Goal: Transaction & Acquisition: Purchase product/service

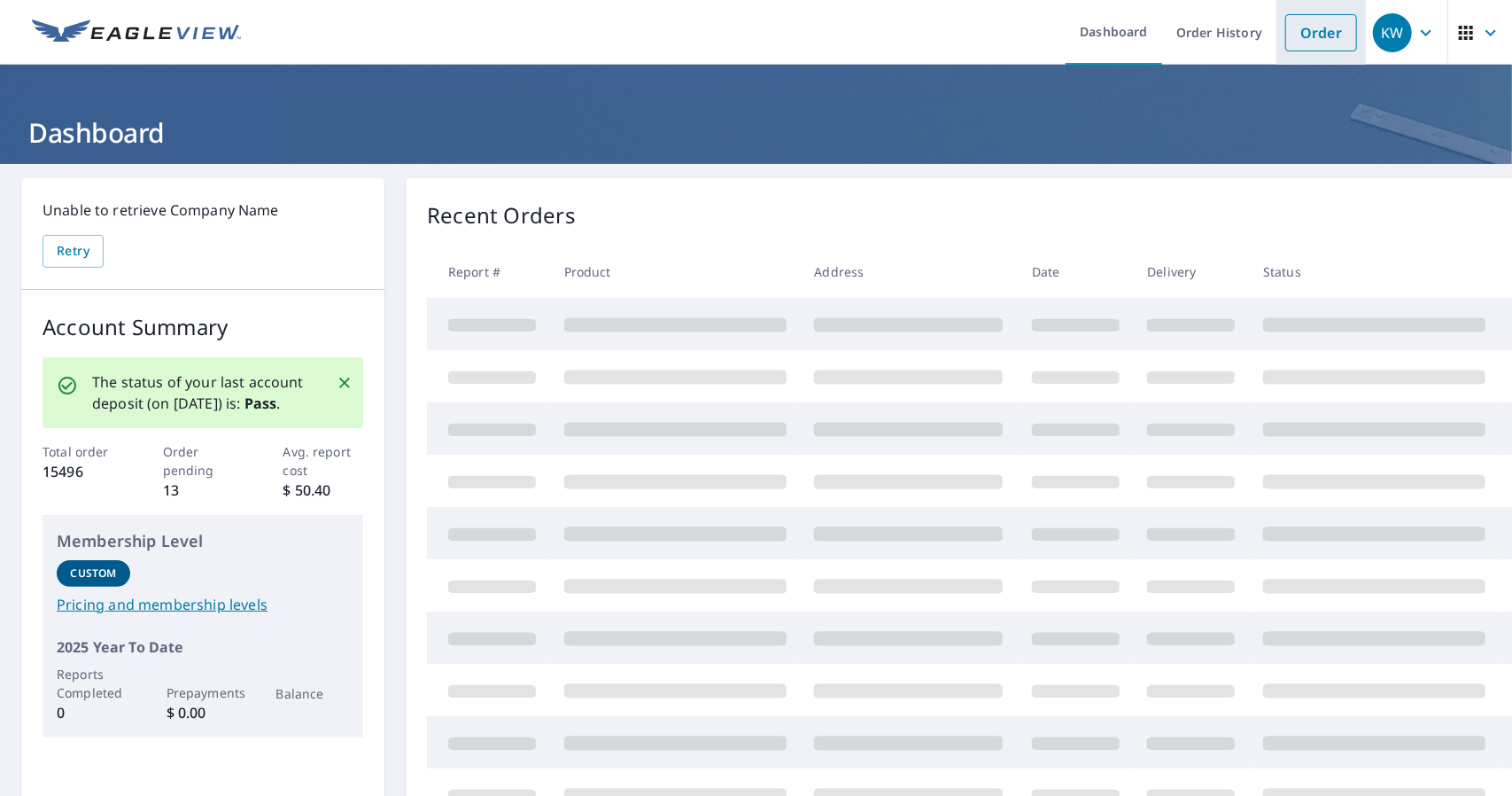
click at [1293, 31] on link "Order" at bounding box center [1321, 32] width 72 height 37
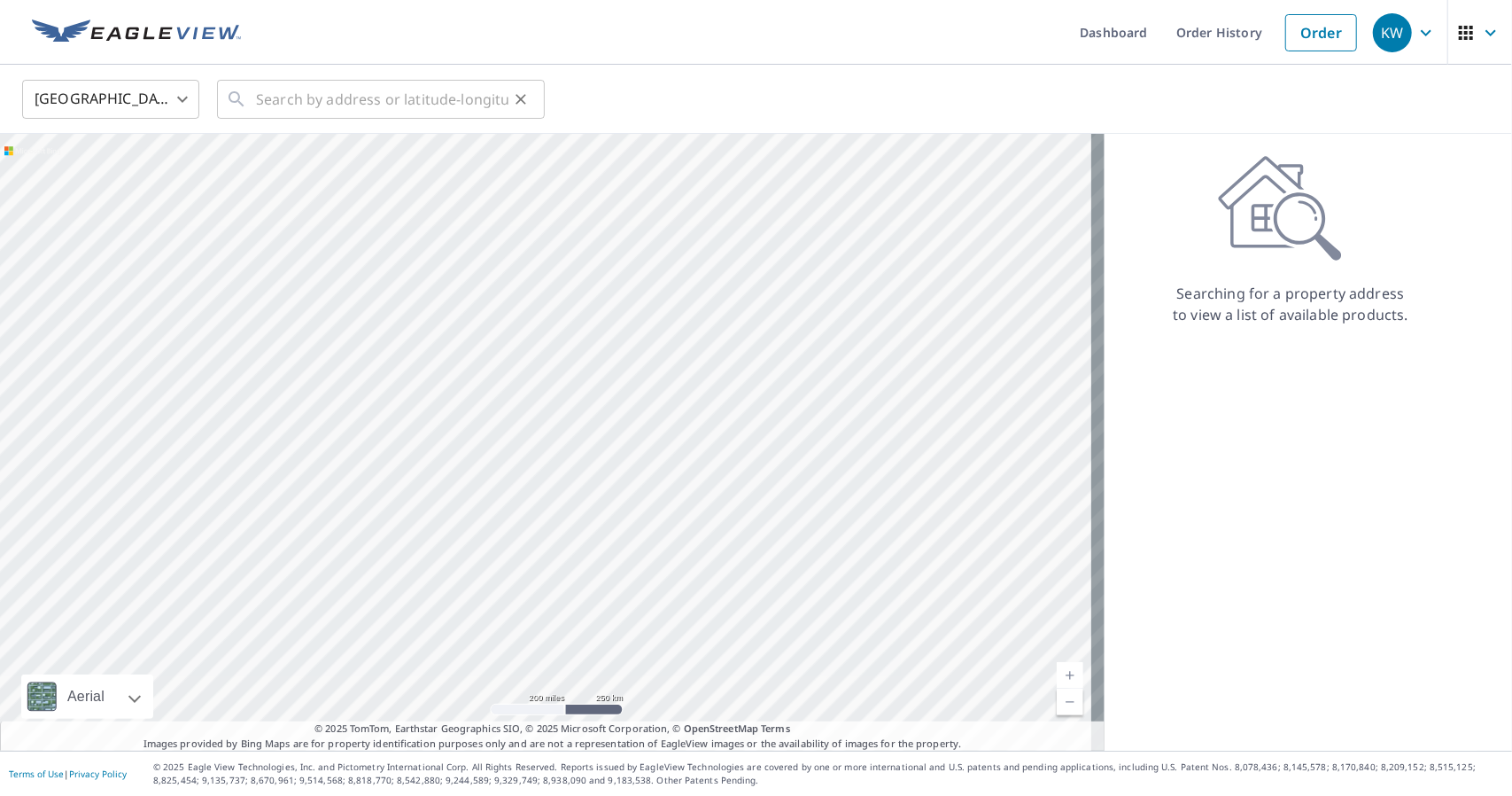
click at [249, 101] on div "​" at bounding box center [380, 98] width 328 height 39
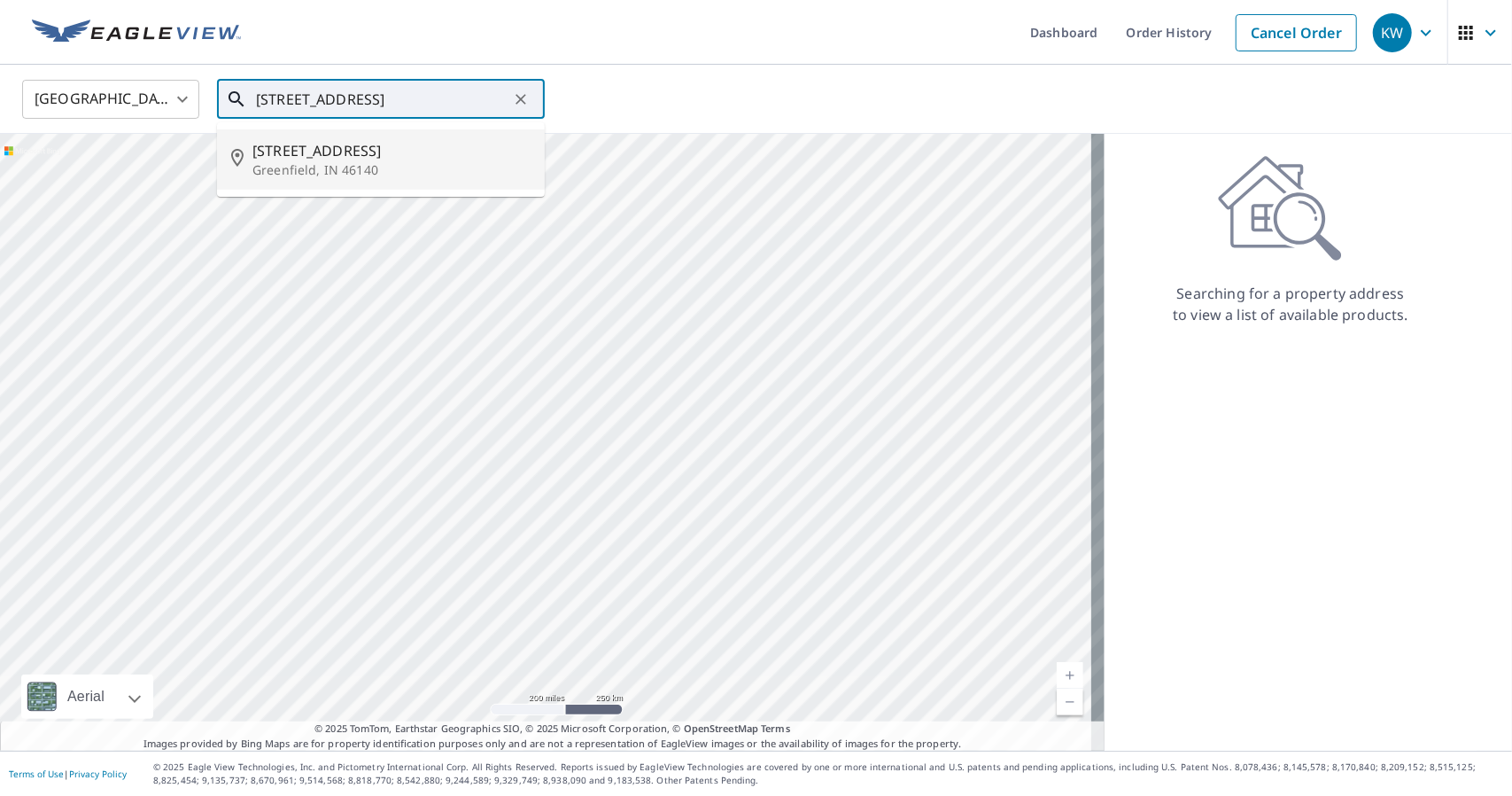
click at [333, 154] on span "[STREET_ADDRESS]" at bounding box center [391, 150] width 278 height 21
type input "[STREET_ADDRESS]"
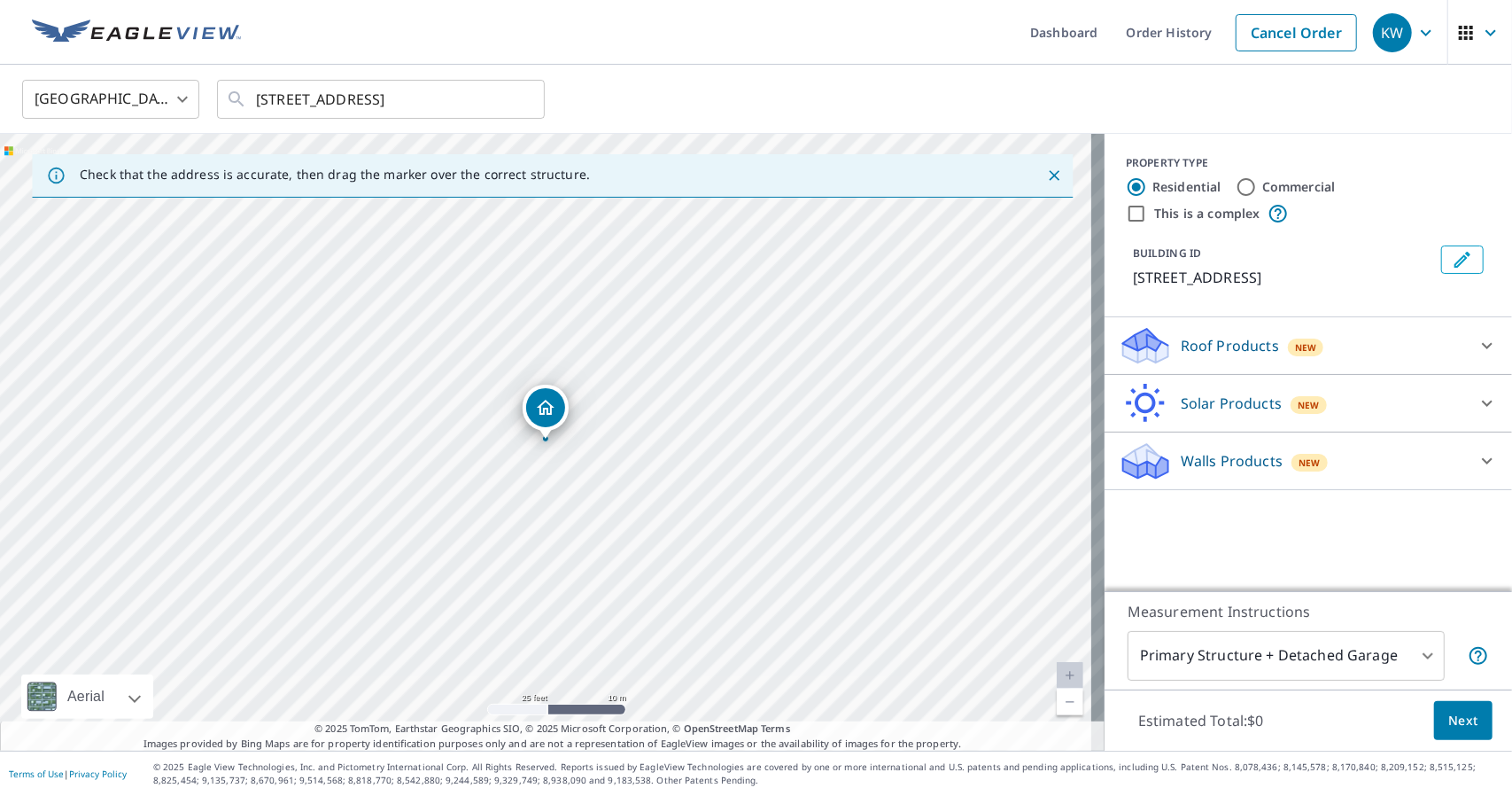
click at [1212, 338] on p "Roof Products" at bounding box center [1230, 345] width 98 height 21
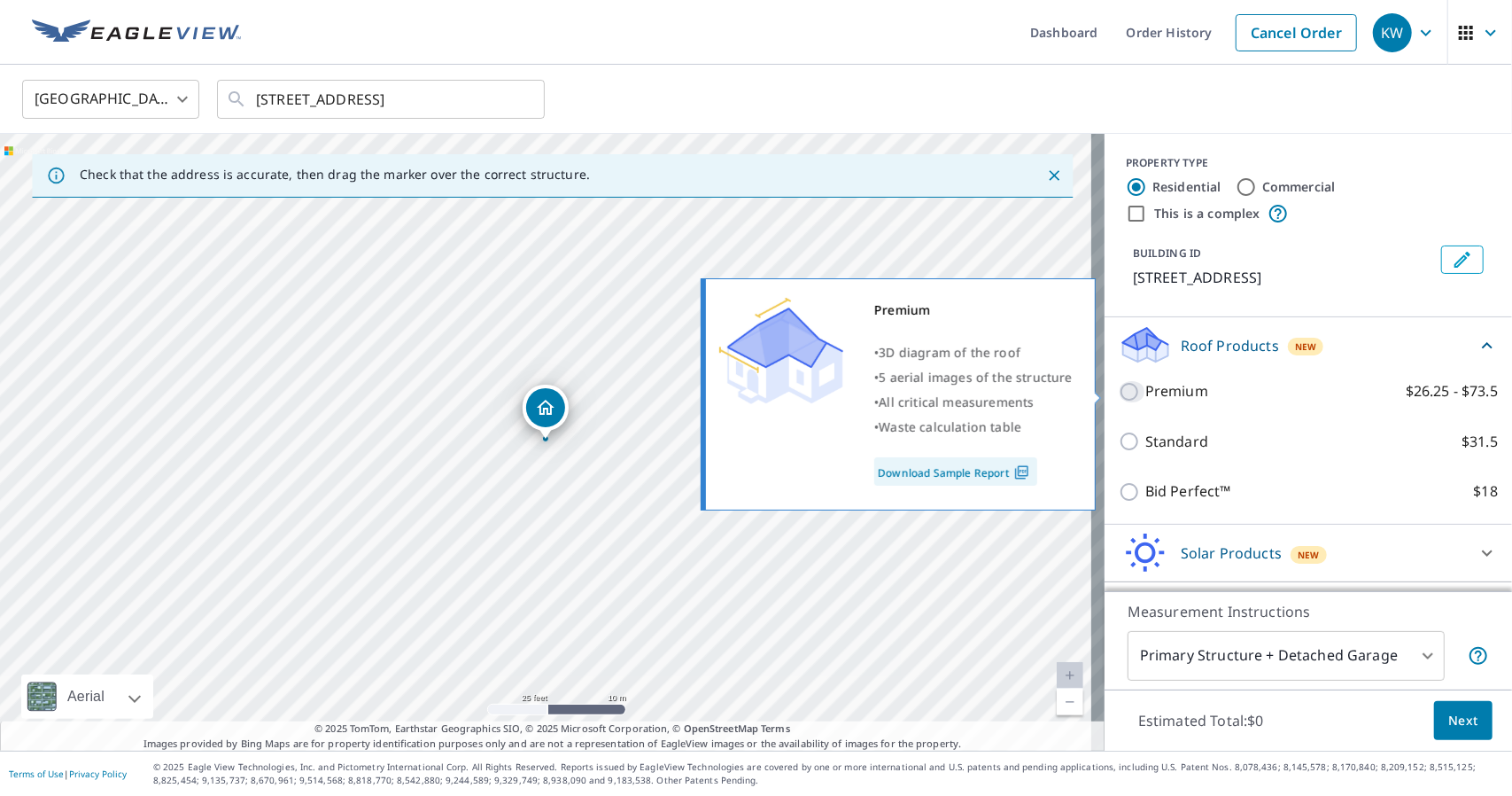
click at [1126, 389] on input "Premium $26.25 - $73.5" at bounding box center [1132, 391] width 27 height 21
checkbox input "true"
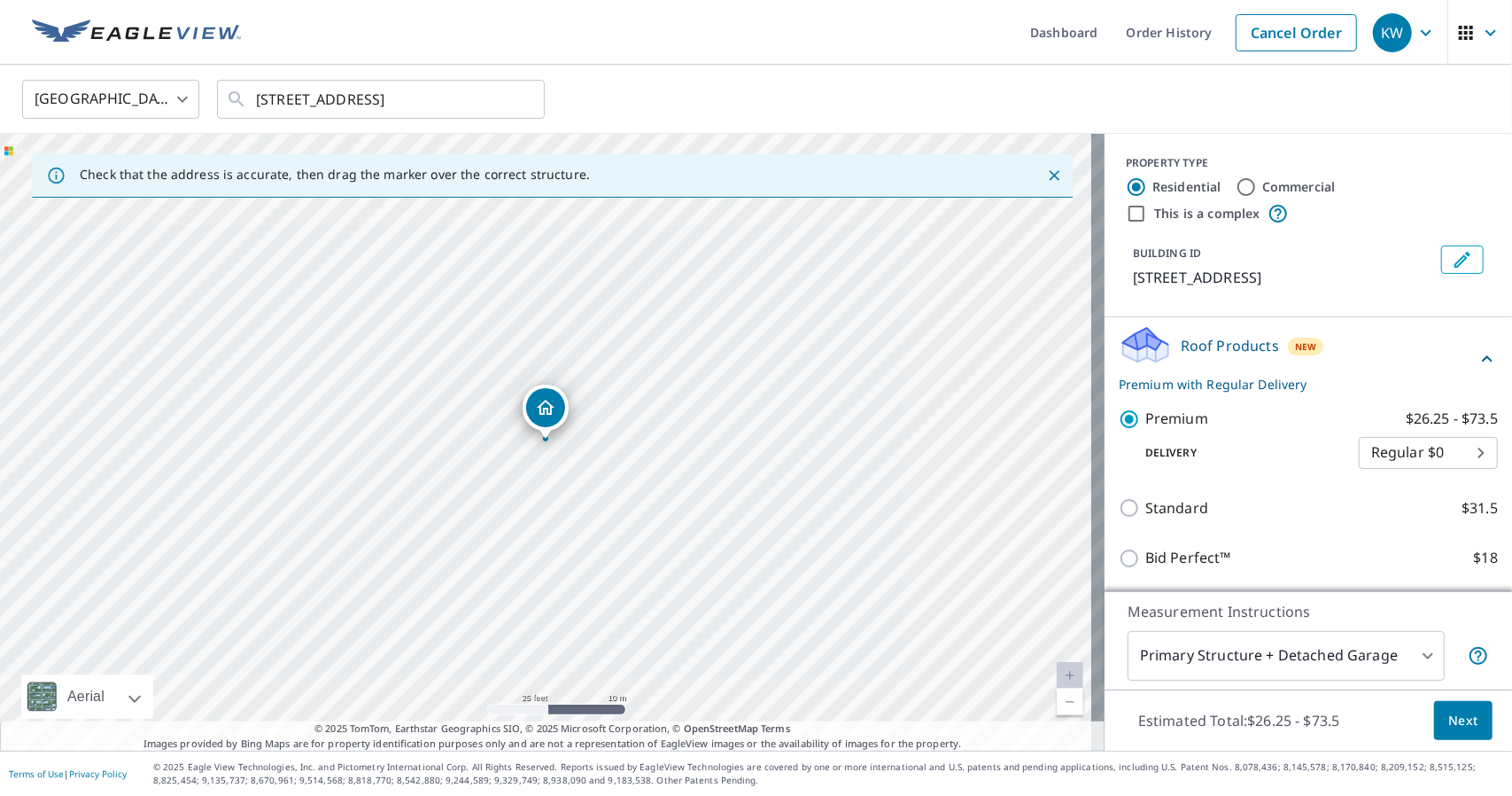
click at [1318, 664] on body "KW KW Dashboard Order History Cancel Order KW [GEOGRAPHIC_DATA] US ​ [STREET_AD…" at bounding box center [756, 398] width 1512 height 796
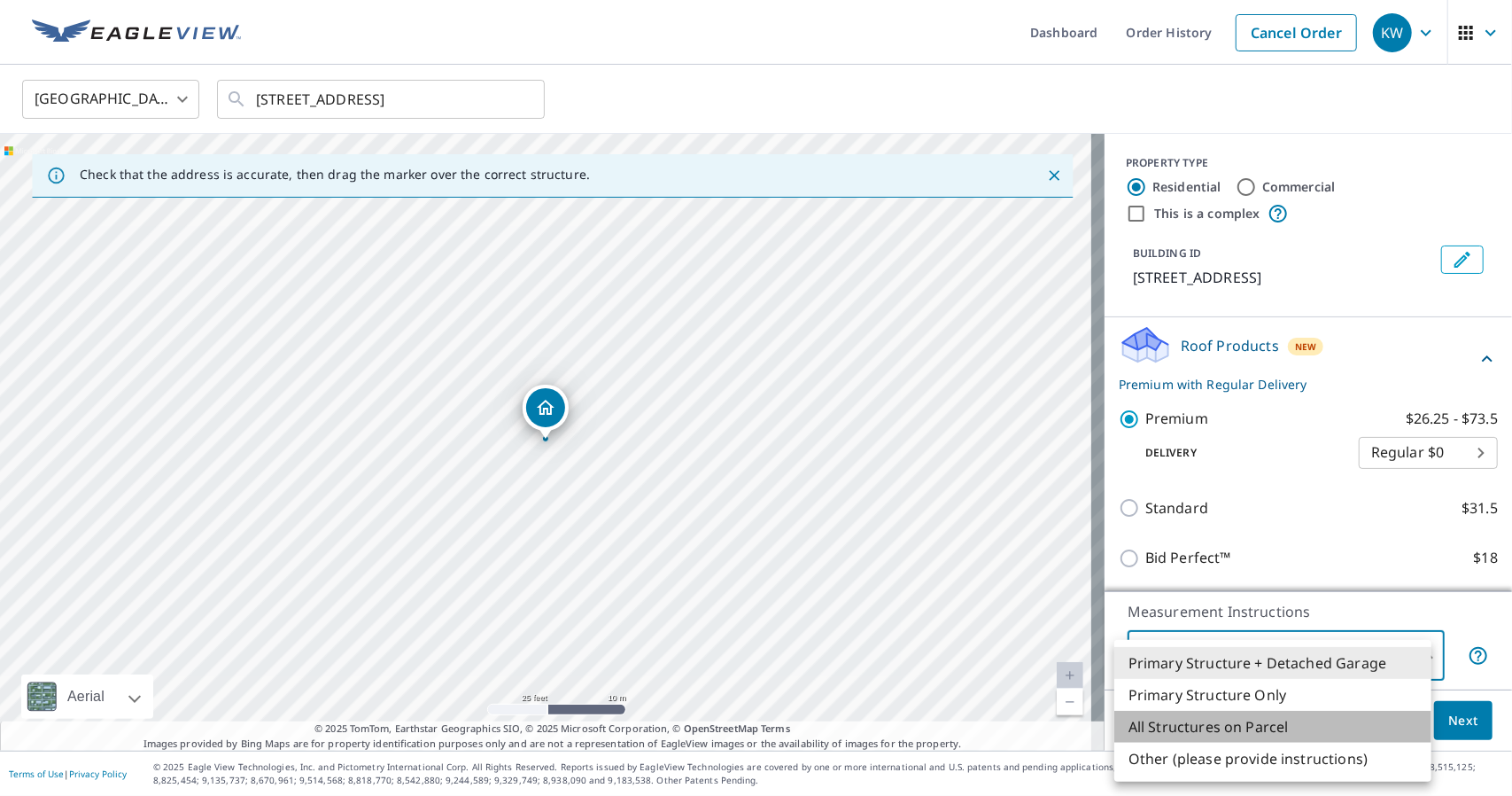
click at [1284, 724] on li "All Structures on Parcel" at bounding box center [1273, 726] width 317 height 32
type input "3"
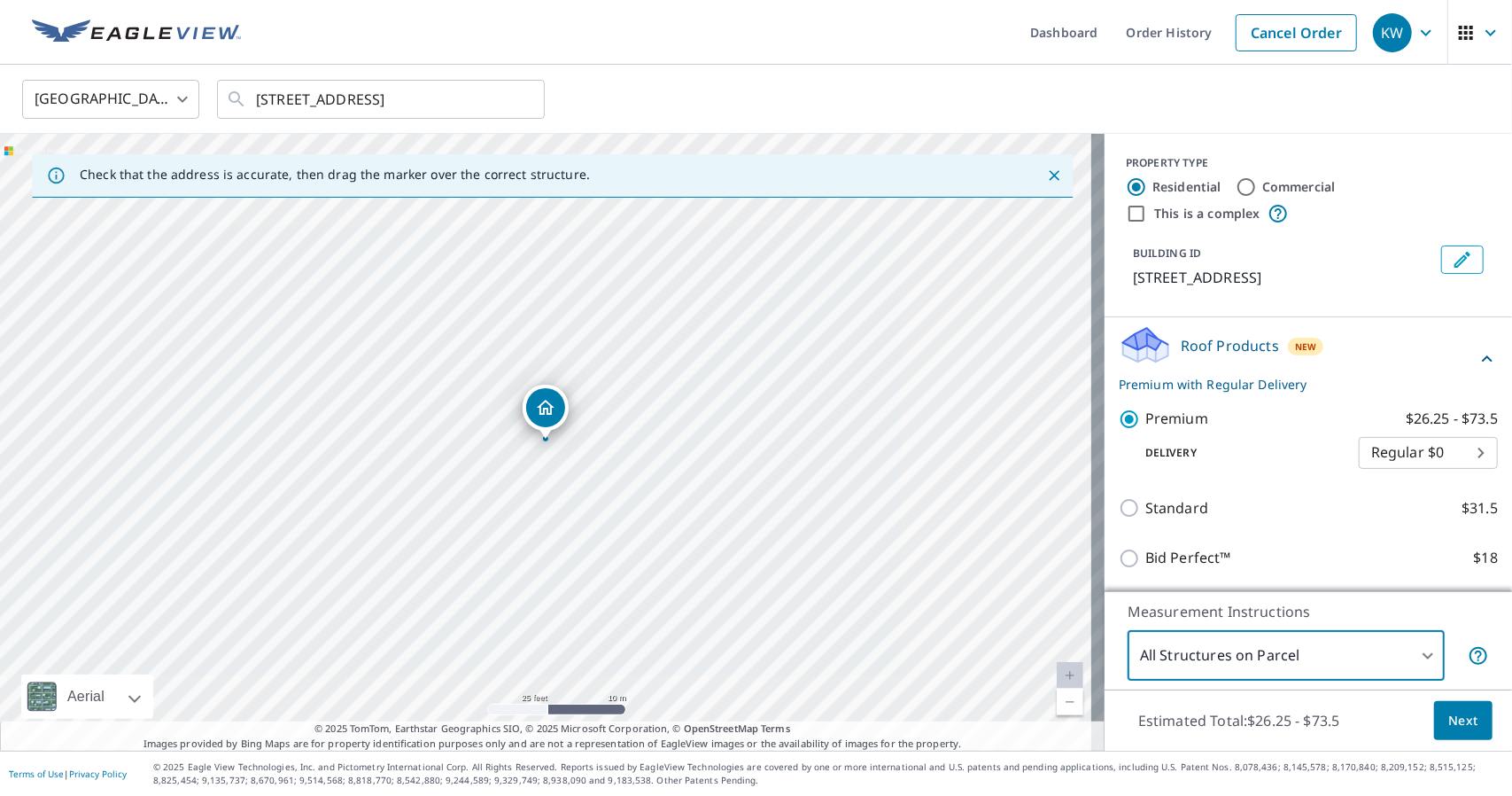
click at [1453, 727] on span "Next" at bounding box center [1463, 720] width 30 height 22
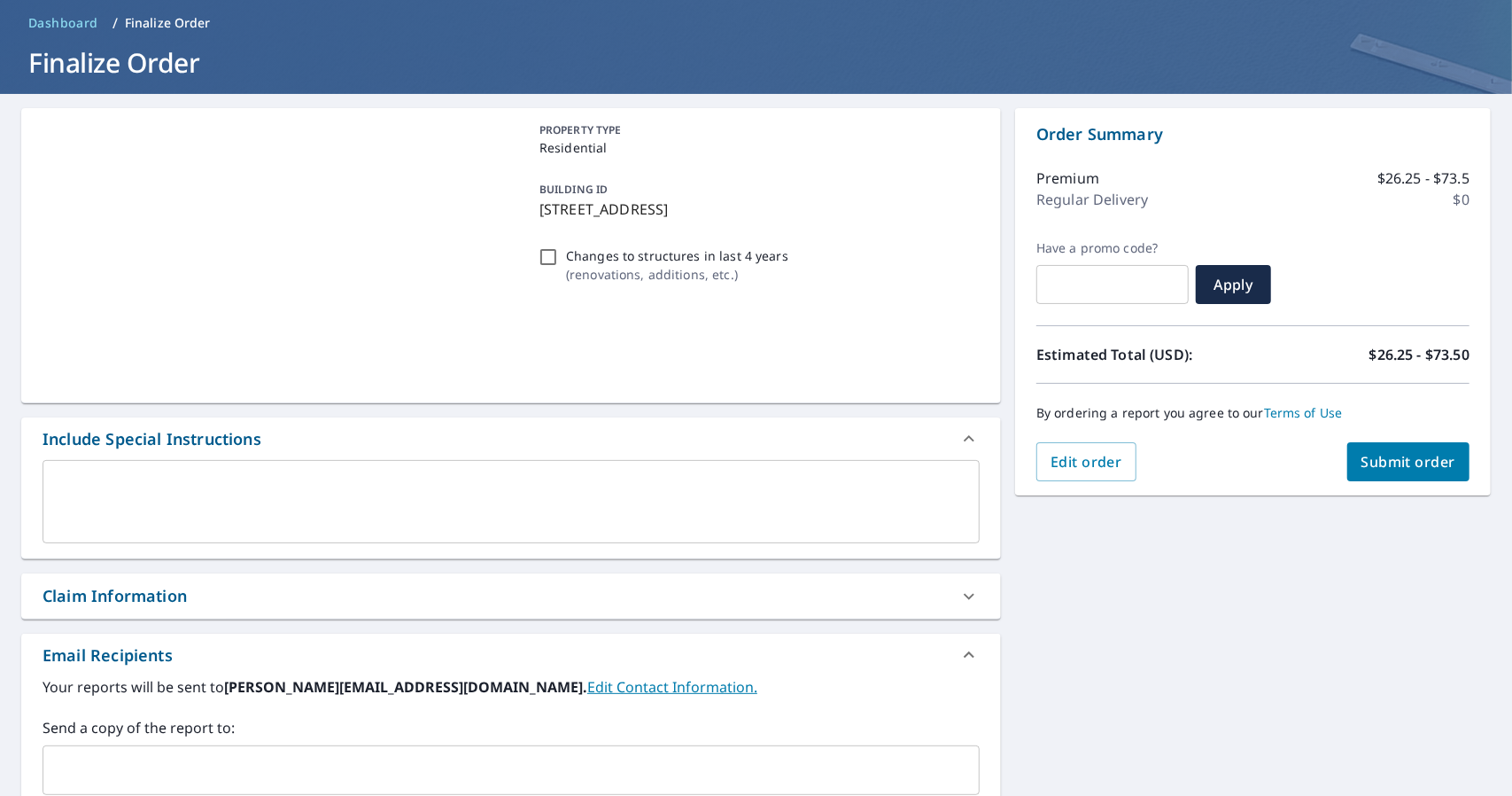
scroll to position [177, 0]
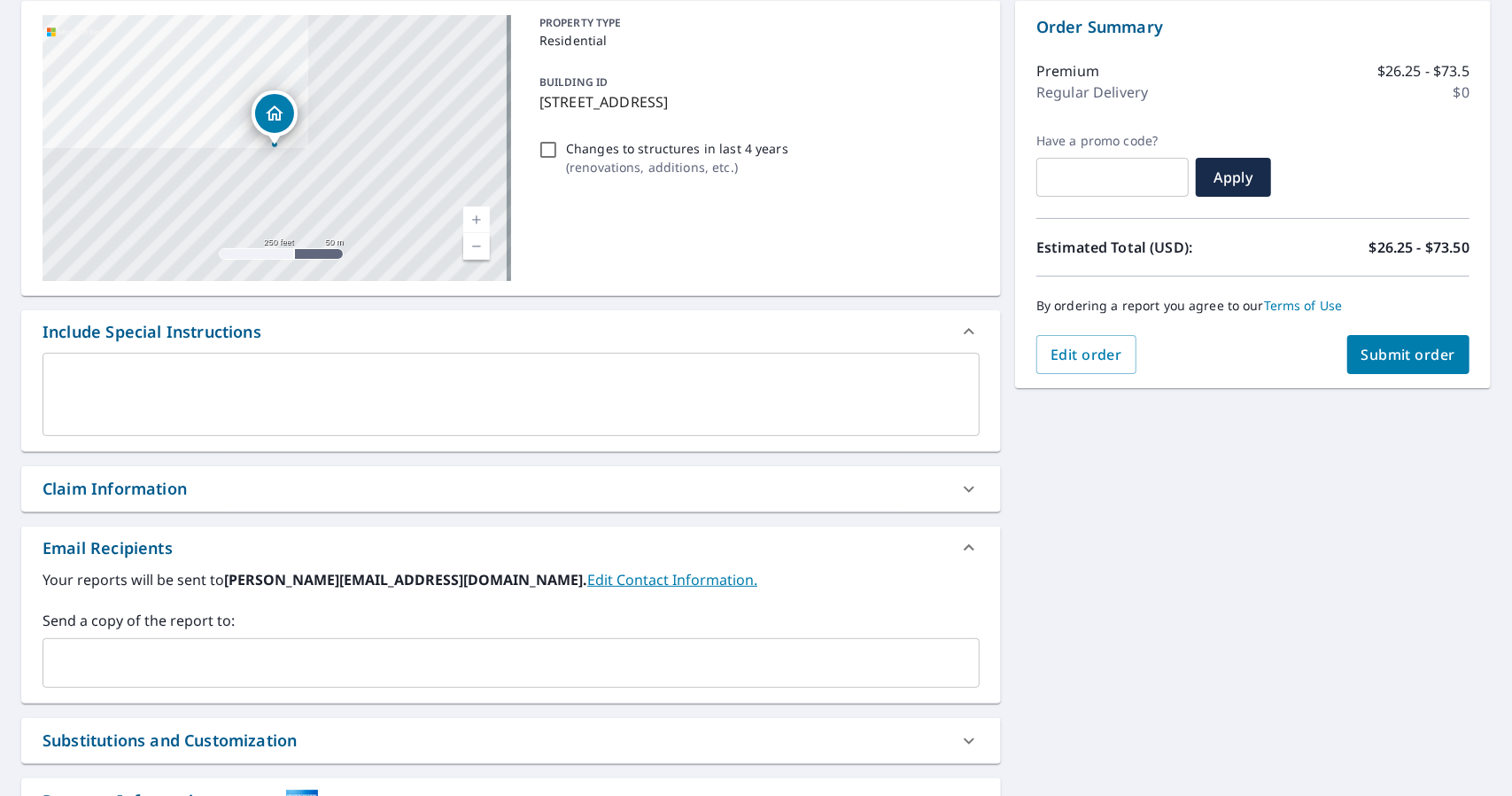
click at [186, 481] on div "Claim Information" at bounding box center [114, 489] width 144 height 24
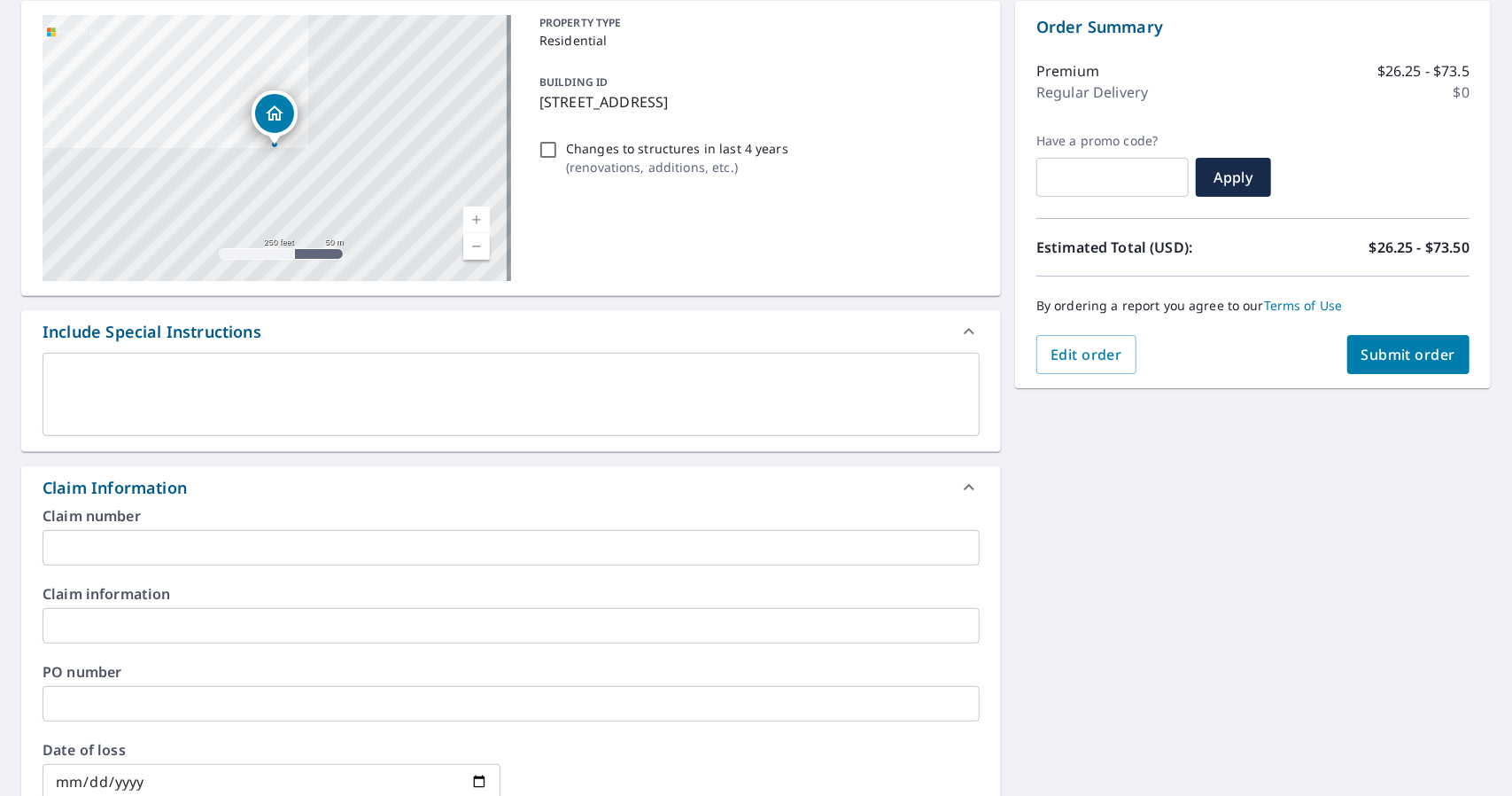
click at [170, 555] on input "text" at bounding box center [512, 548] width 938 height 36
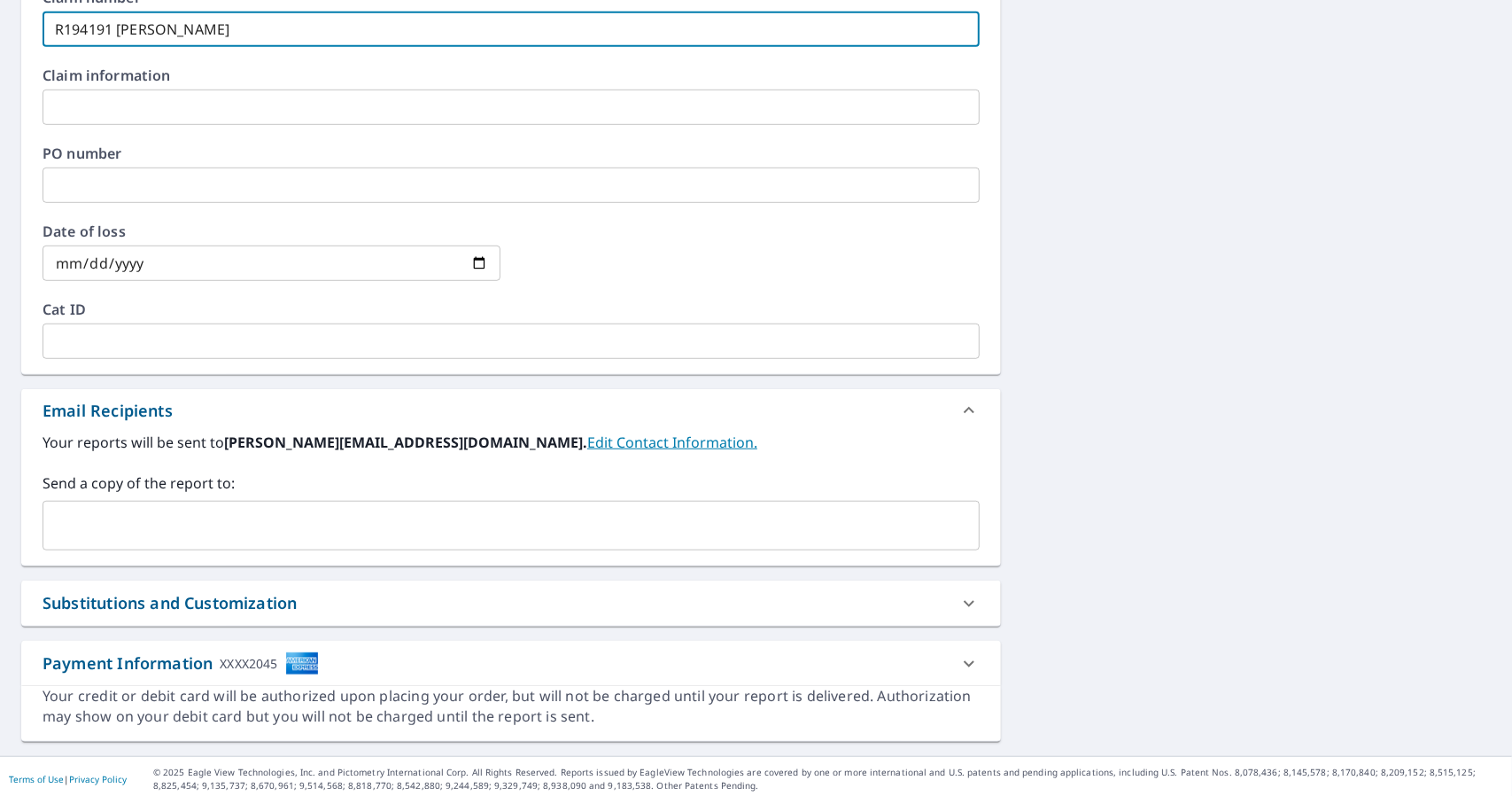
scroll to position [699, 0]
type input "R194191 [PERSON_NAME]"
click at [273, 537] on input "text" at bounding box center [498, 523] width 895 height 34
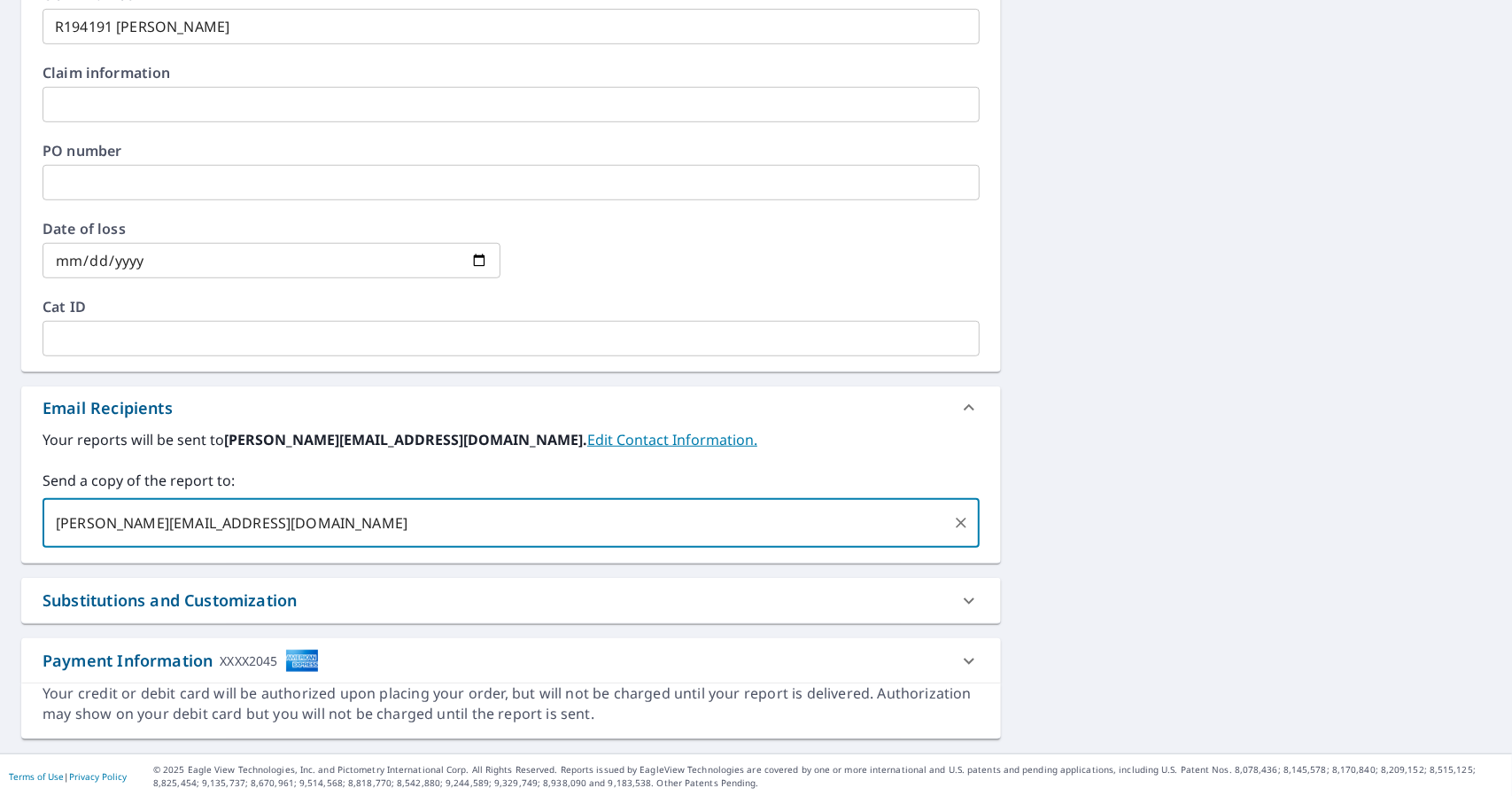
type input "[PERSON_NAME][EMAIL_ADDRESS][DOMAIN_NAME]"
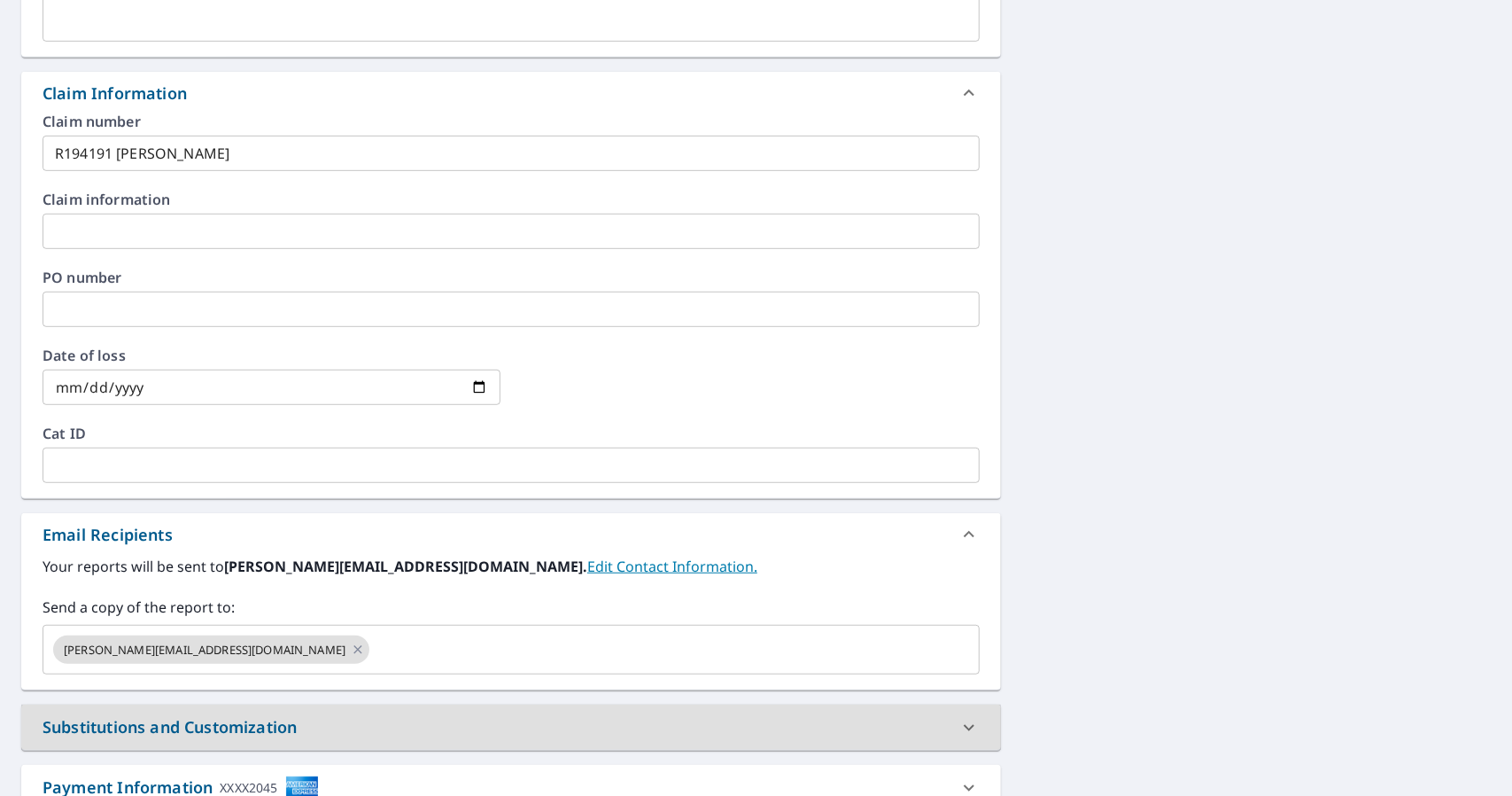
scroll to position [344, 0]
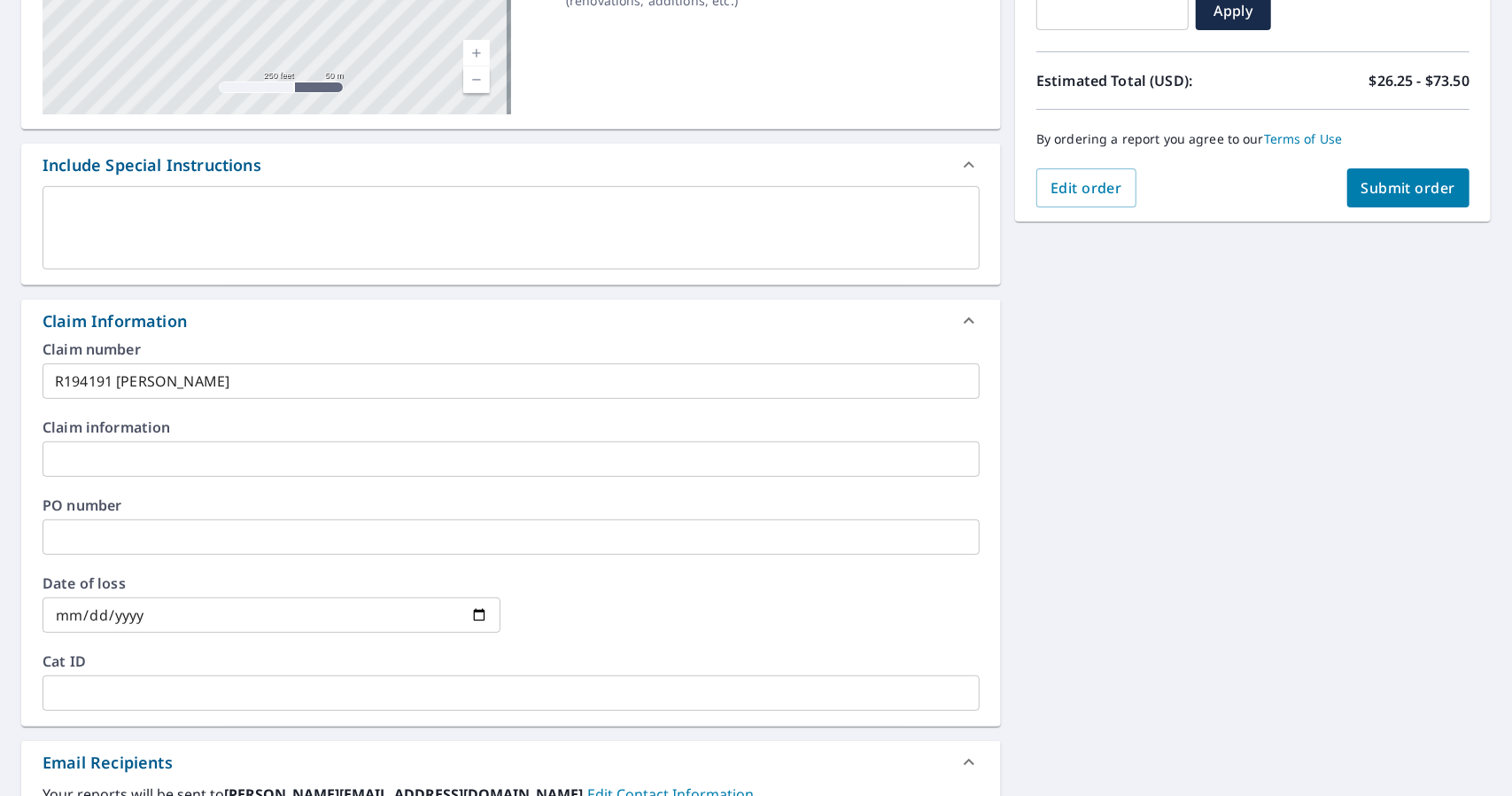
click at [1388, 170] on button "Submit order" at bounding box center [1409, 187] width 123 height 39
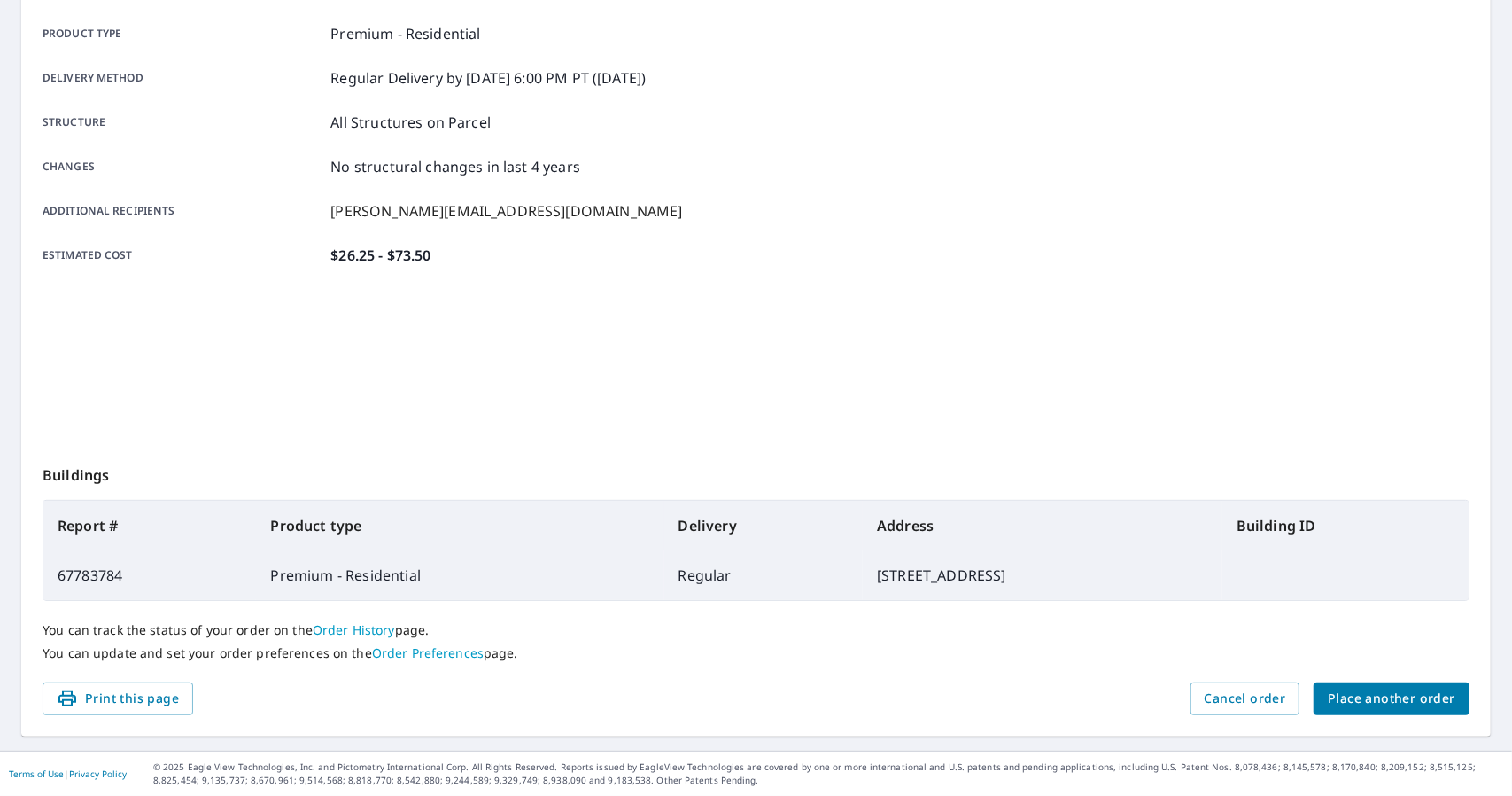
scroll to position [245, 0]
